Goal: Register for event/course

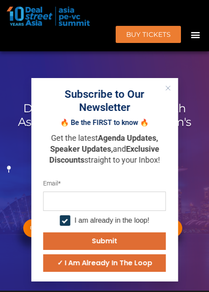
click at [166, 91] on button "Close" at bounding box center [167, 87] width 11 height 11
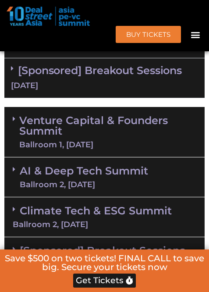
scroll to position [693, 0]
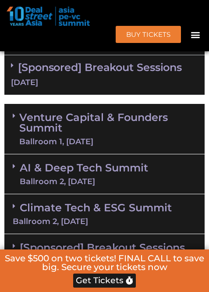
click at [84, 121] on link "Venture Capital & Founders​ Summit Ballroom 1, 11 Sept" at bounding box center [107, 128] width 177 height 33
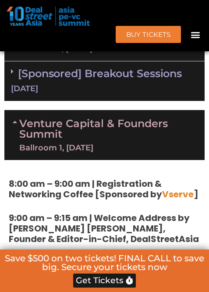
scroll to position [686, 0]
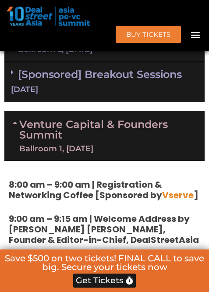
click at [84, 121] on link "Venture Capital & Founders​ Summit Ballroom 1, 11 Sept" at bounding box center [107, 135] width 177 height 33
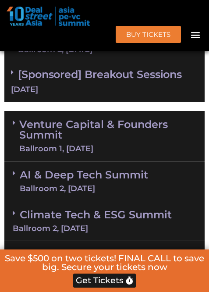
click at [84, 121] on link "Venture Capital & Founders​ Summit Ballroom 1, 11 Sept" at bounding box center [107, 135] width 177 height 33
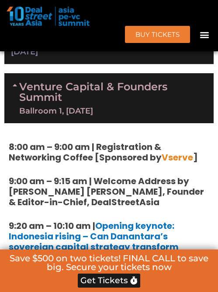
scroll to position [704, 0]
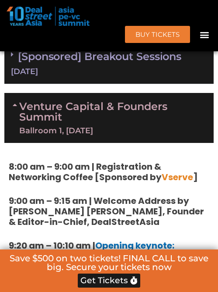
click at [67, 113] on link "Venture Capital & Founders​ Summit Ballroom 1, 11 Sept" at bounding box center [112, 117] width 186 height 33
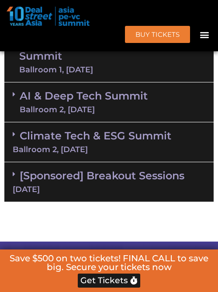
scroll to position [766, 0]
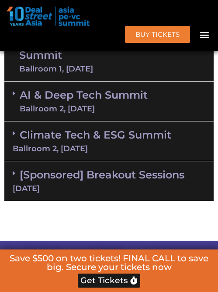
click at [77, 144] on div "Ballroom 2, 11 Sept" at bounding box center [109, 148] width 193 height 8
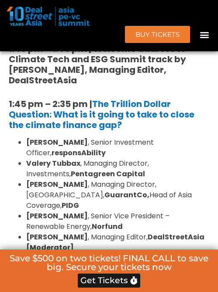
scroll to position [894, 0]
